Goal: Task Accomplishment & Management: Manage account settings

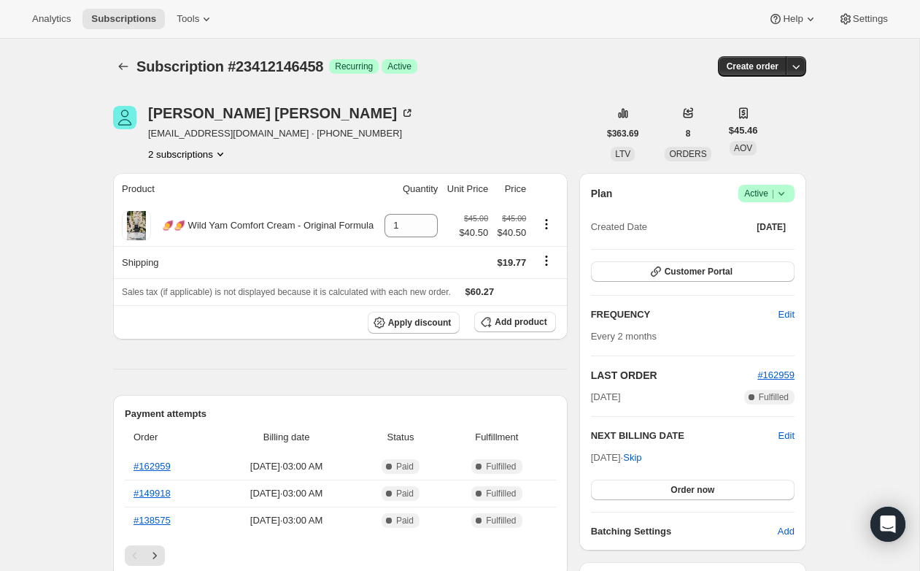
click at [215, 140] on span "[EMAIL_ADDRESS][DOMAIN_NAME] · [PHONE_NUMBER]" at bounding box center [281, 133] width 266 height 15
click at [204, 154] on button "2 subscriptions" at bounding box center [188, 154] width 80 height 15
click at [197, 207] on span "23412179226" at bounding box center [186, 206] width 101 height 15
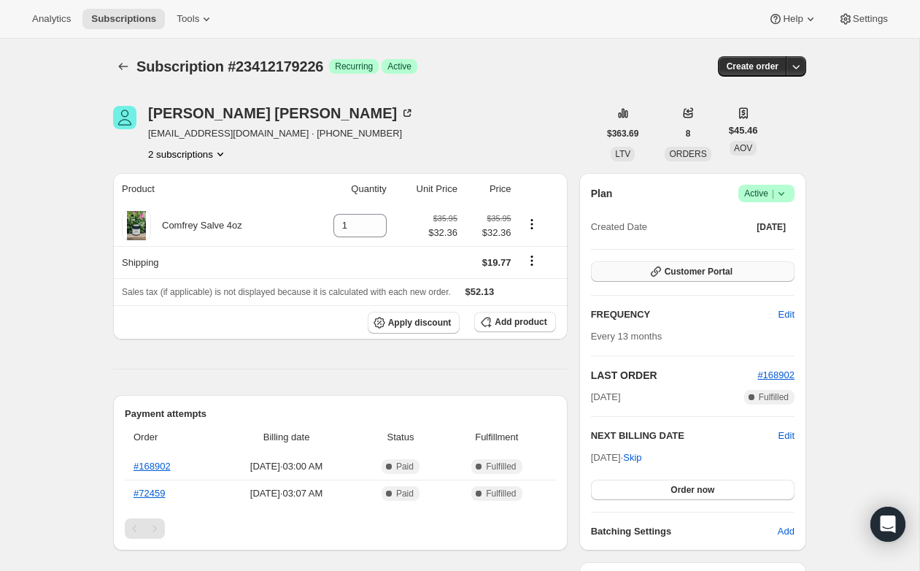
click at [673, 269] on span "Customer Portal" at bounding box center [699, 272] width 68 height 12
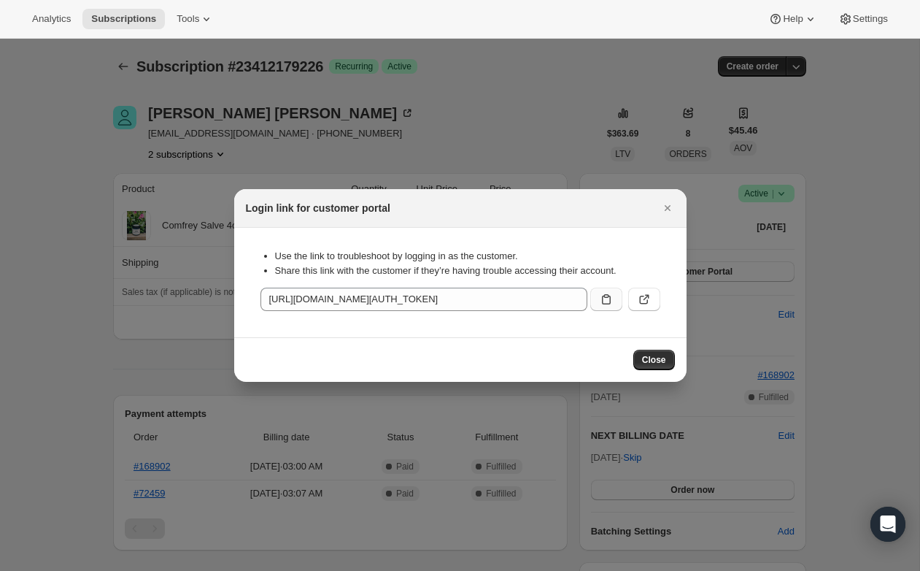
click at [609, 301] on icon ":reb:" at bounding box center [606, 299] width 15 height 15
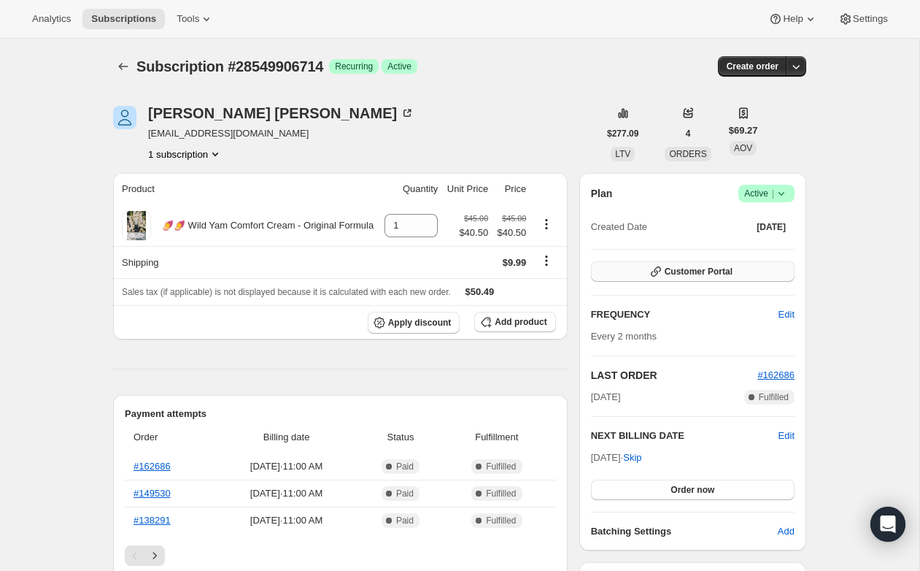
click at [614, 265] on button "Customer Portal" at bounding box center [693, 271] width 204 height 20
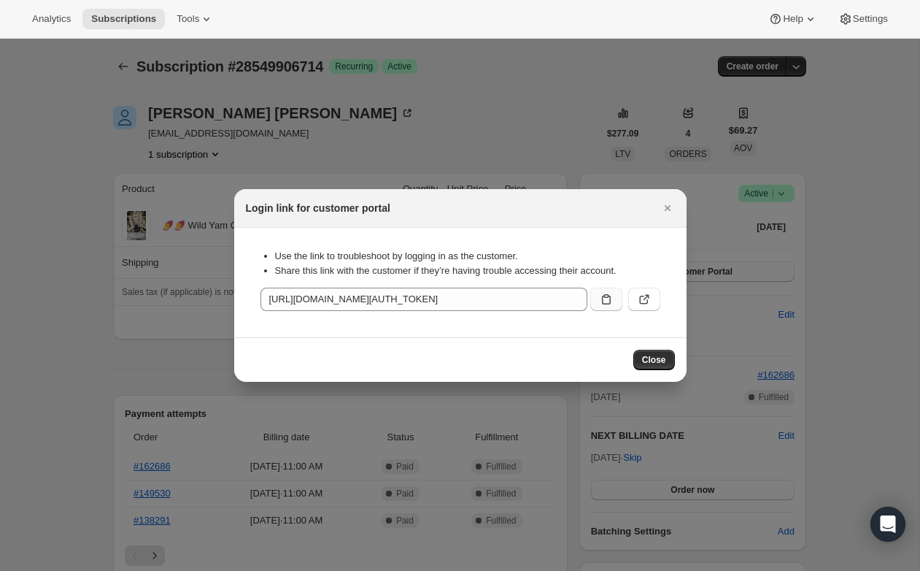
click at [603, 299] on icon ":rc0:" at bounding box center [606, 299] width 15 height 15
